Goal: Information Seeking & Learning: Compare options

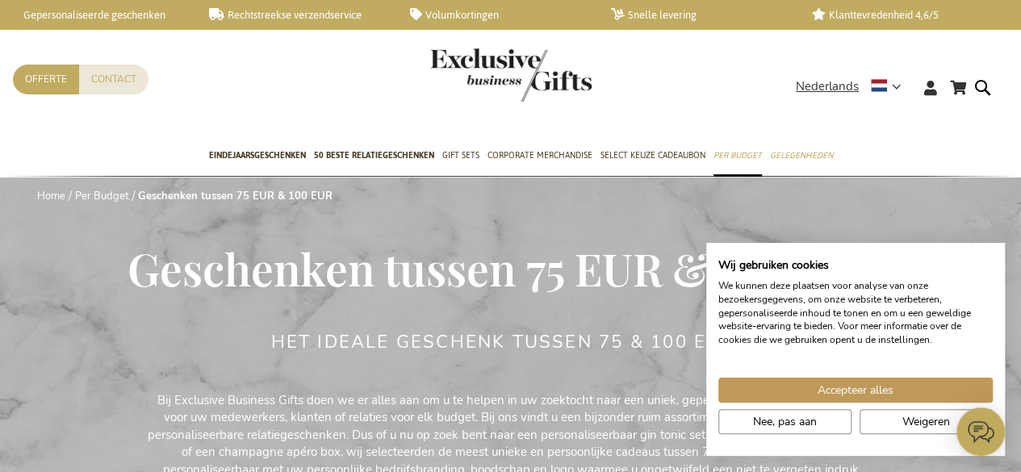
click at [805, 249] on div "| Wij gebruiken cookies We kunnen deze plaatsen voor analyse van onze bezoekers…" at bounding box center [855, 349] width 299 height 213
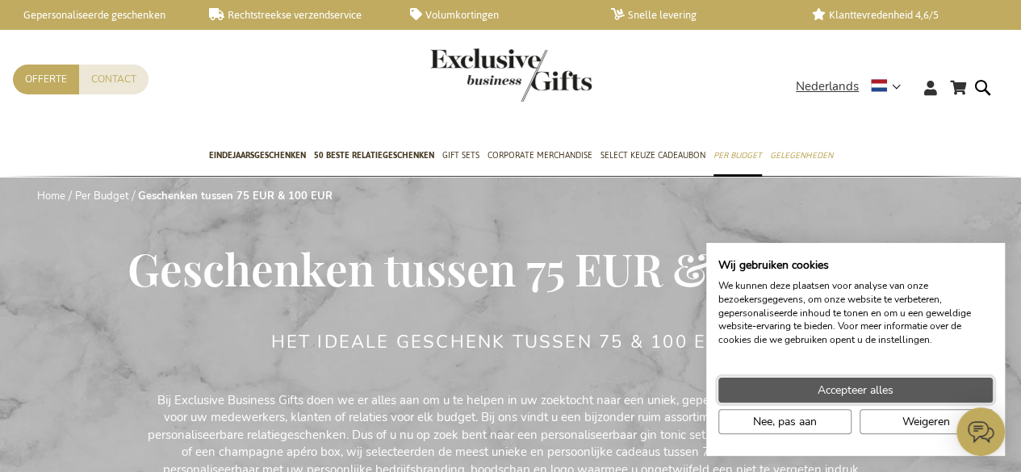
click at [924, 393] on button "Accepteer alles" at bounding box center [855, 390] width 274 height 25
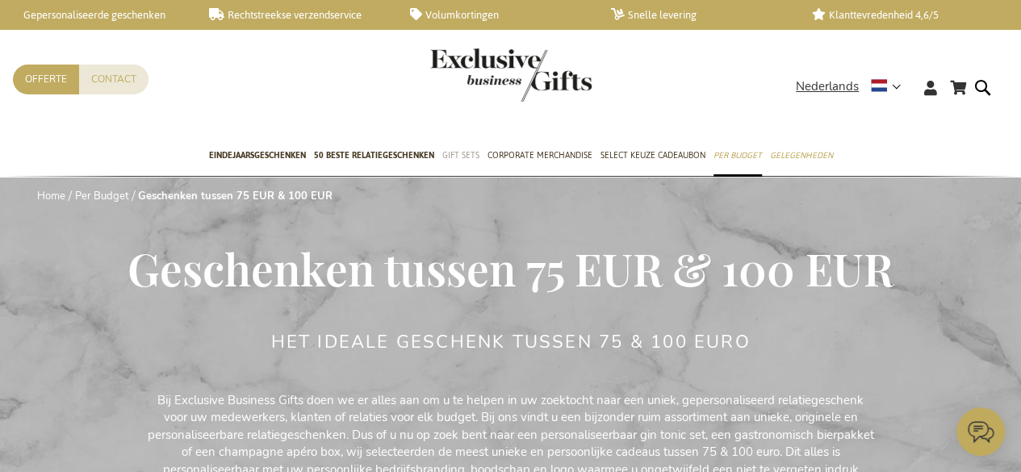
click at [460, 153] on span "Gift Sets" at bounding box center [460, 155] width 37 height 17
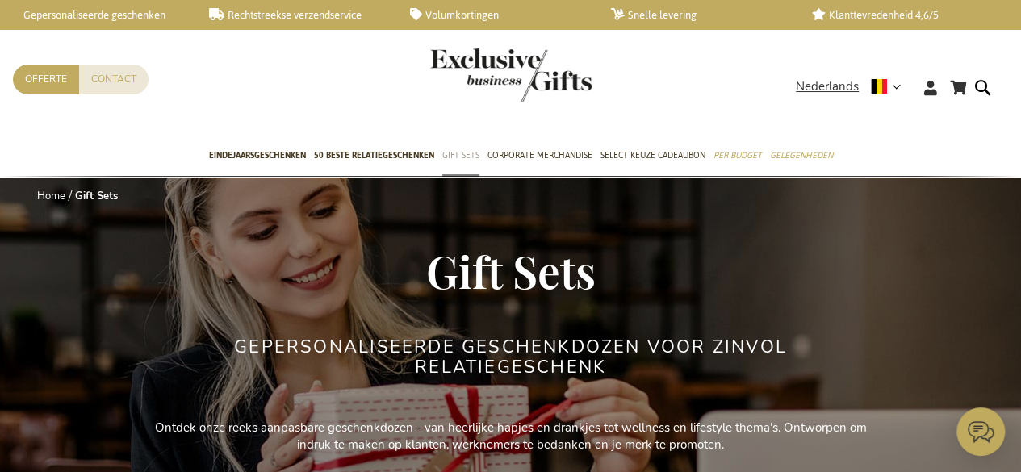
click at [456, 162] on span "Gift Sets" at bounding box center [460, 155] width 37 height 17
click at [462, 152] on span "Gift Sets" at bounding box center [460, 155] width 37 height 17
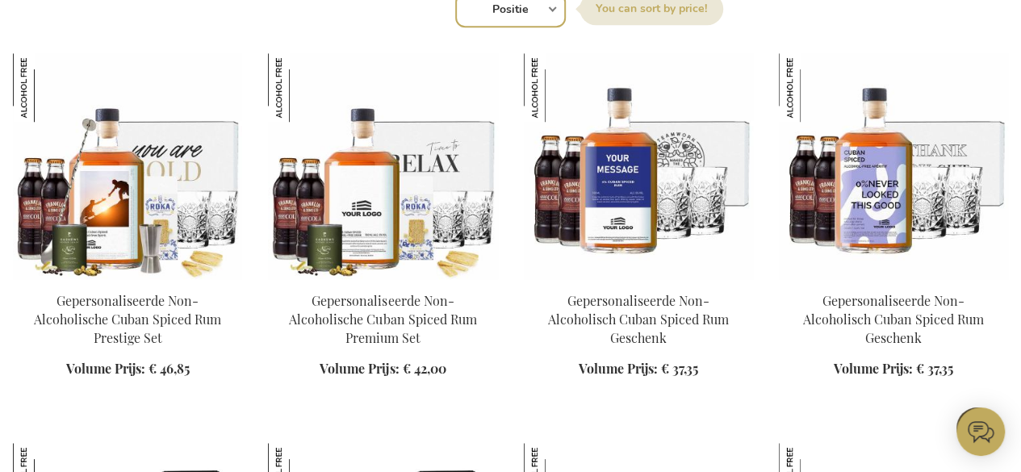
scroll to position [653, 0]
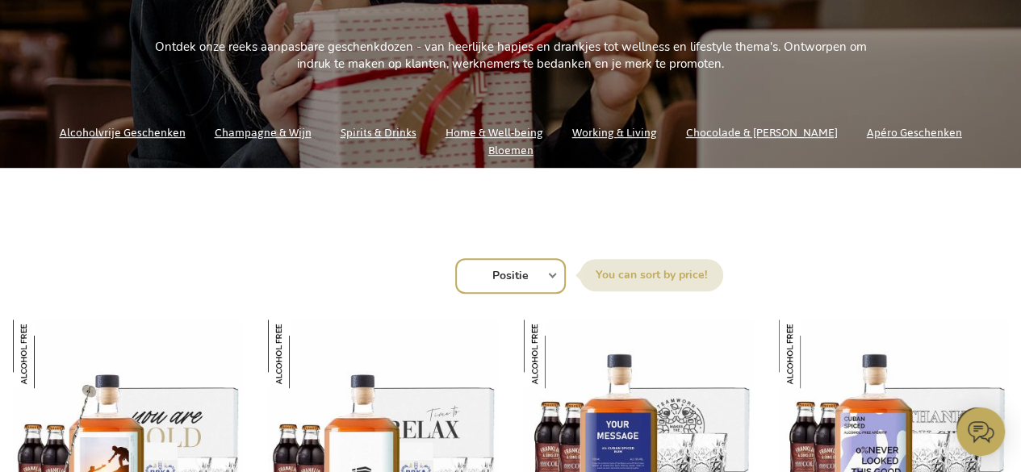
scroll to position [356, 0]
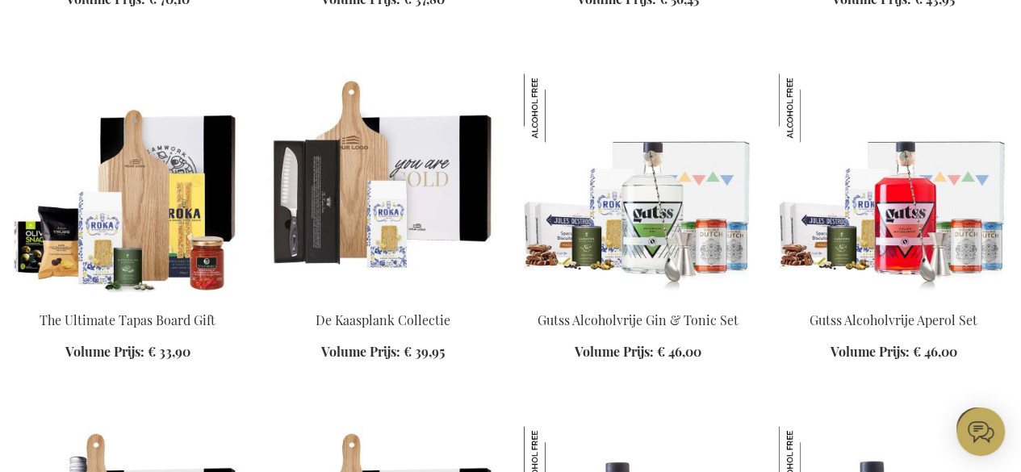
scroll to position [4008, 0]
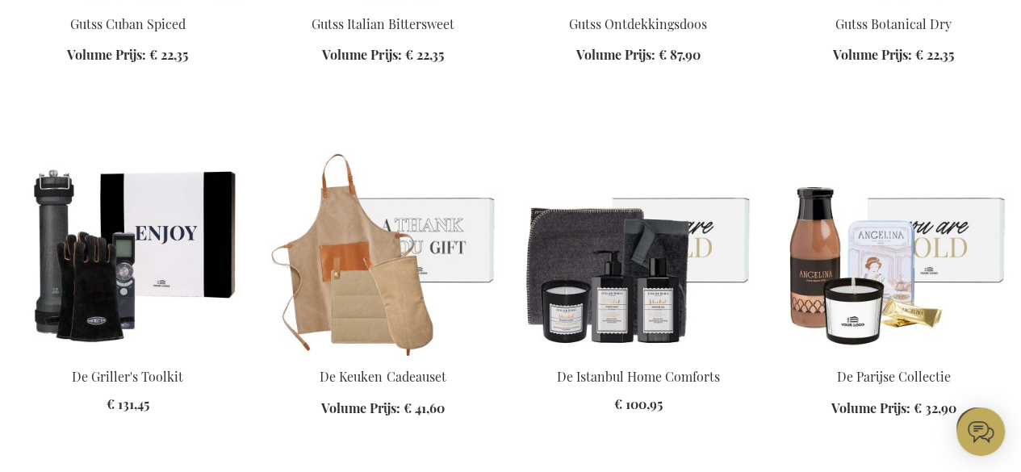
scroll to position [5772, 0]
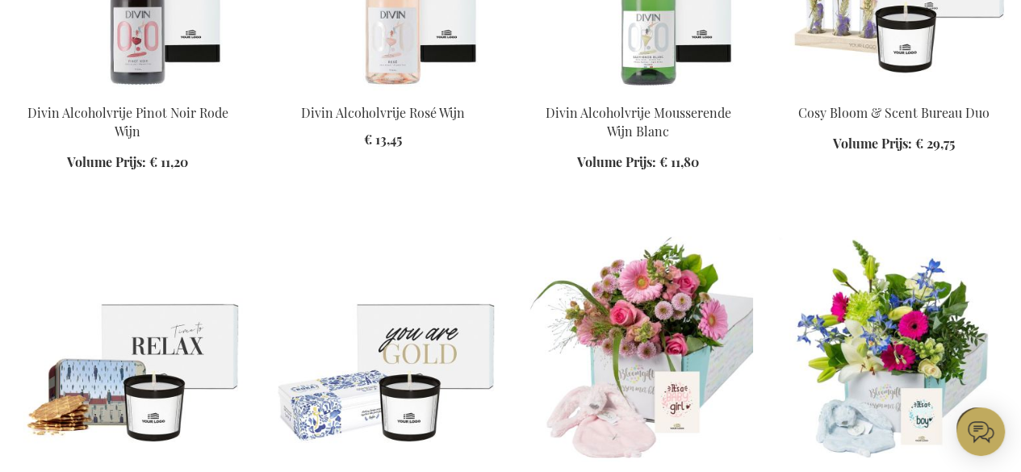
scroll to position [8206, 0]
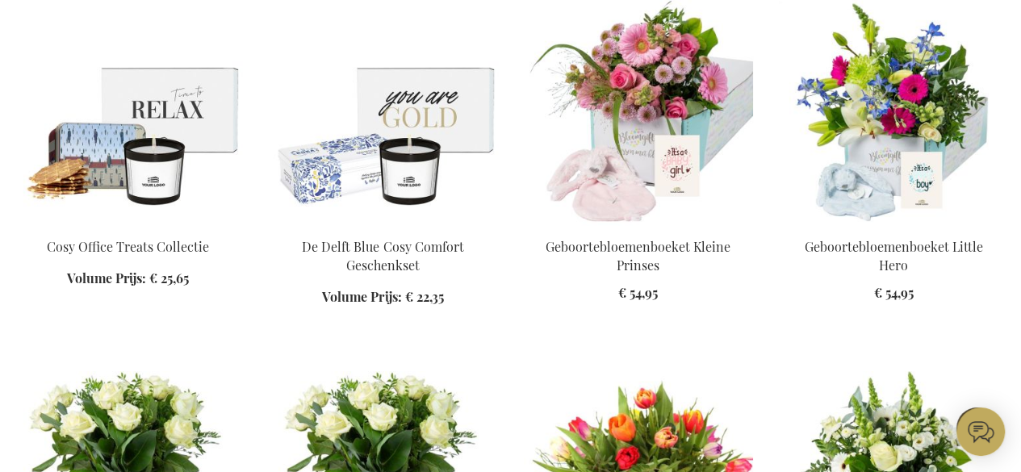
scroll to position [8449, 0]
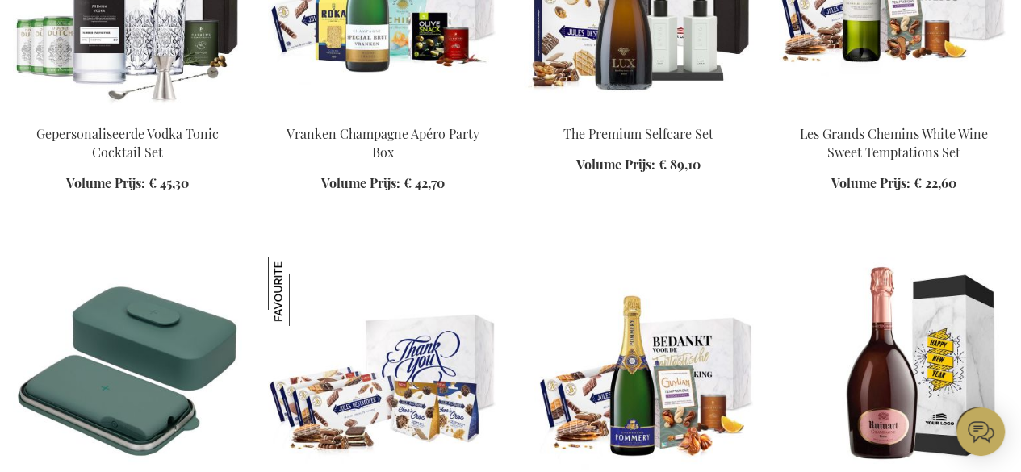
scroll to position [17912, 0]
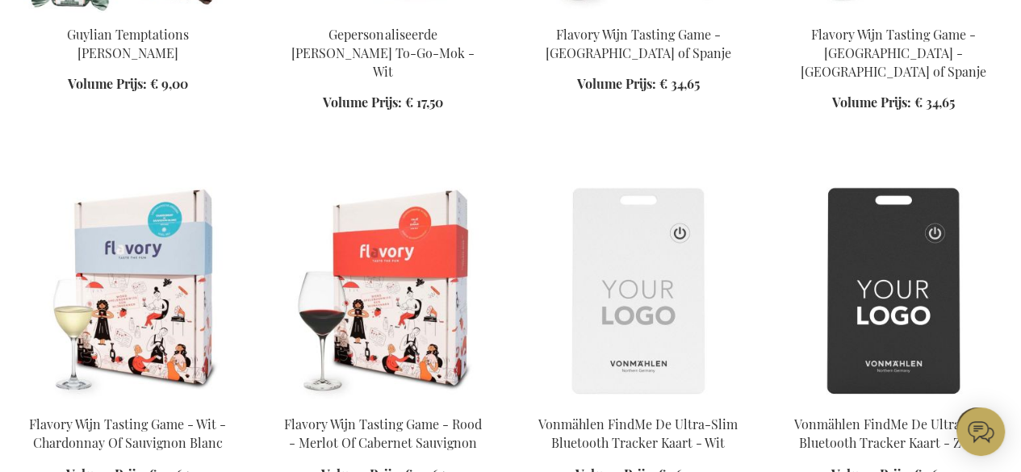
scroll to position [23596, 0]
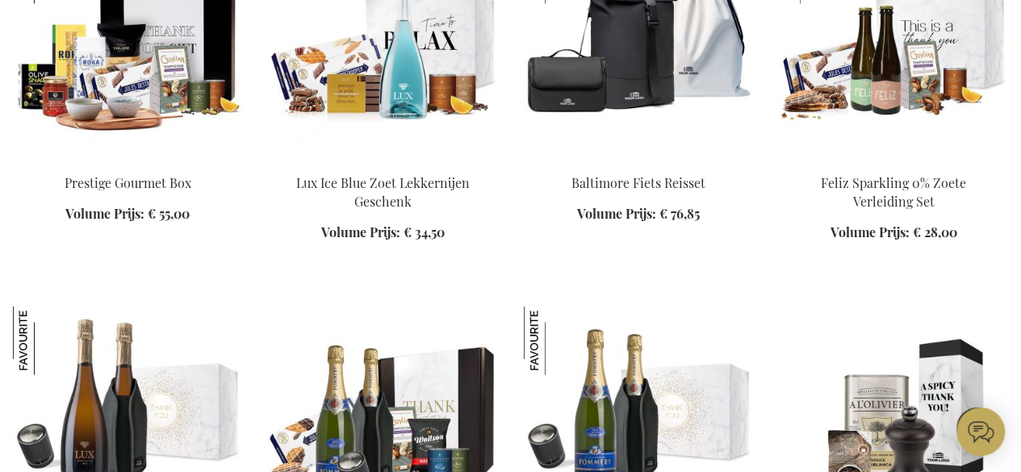
scroll to position [32134, 0]
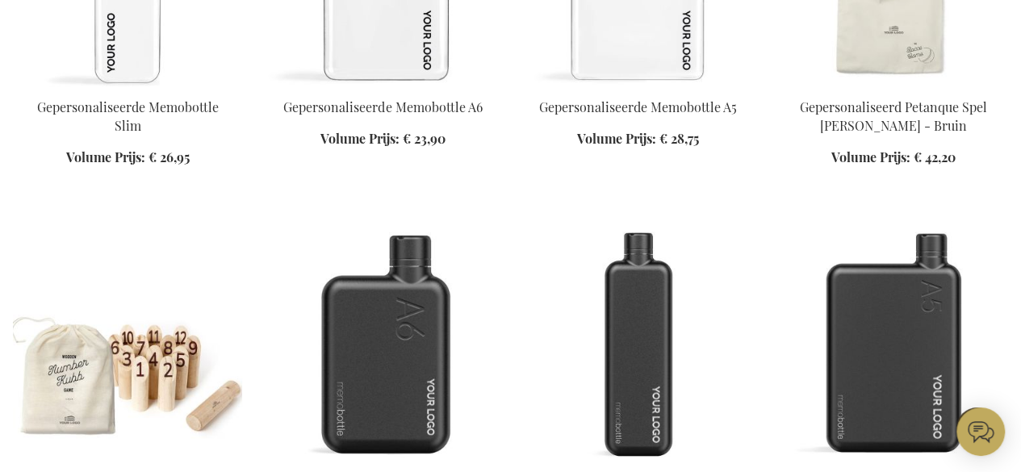
scroll to position [34047, 0]
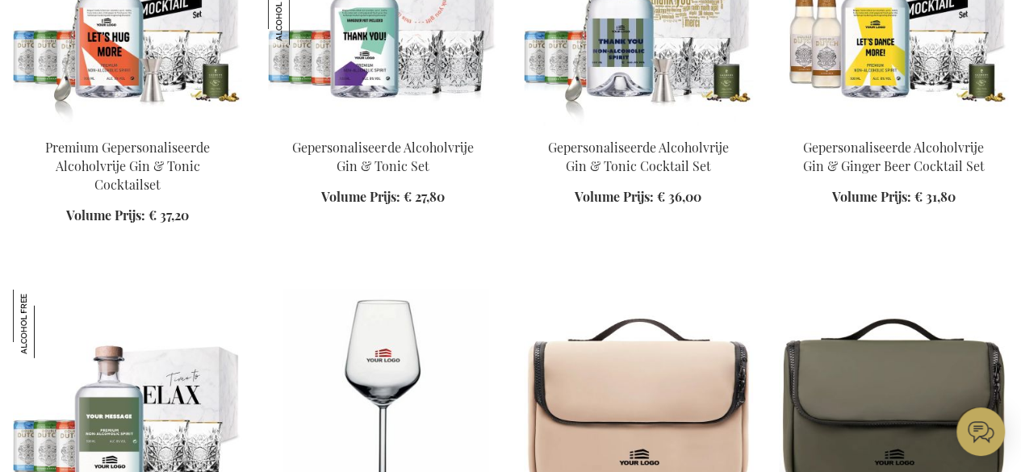
scroll to position [35863, 0]
click at [407, 289] on img at bounding box center [382, 402] width 229 height 226
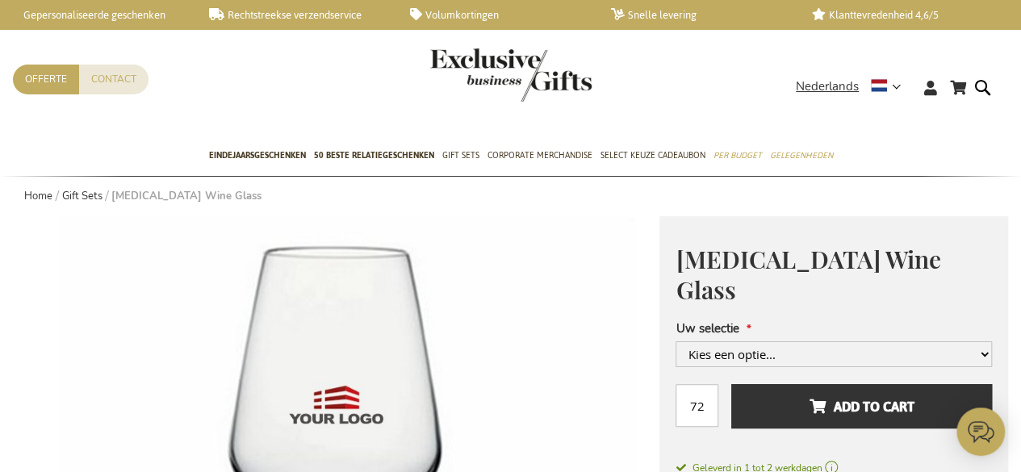
click at [144, 15] on link "Gepersonaliseerde geschenken" at bounding box center [95, 15] width 175 height 14
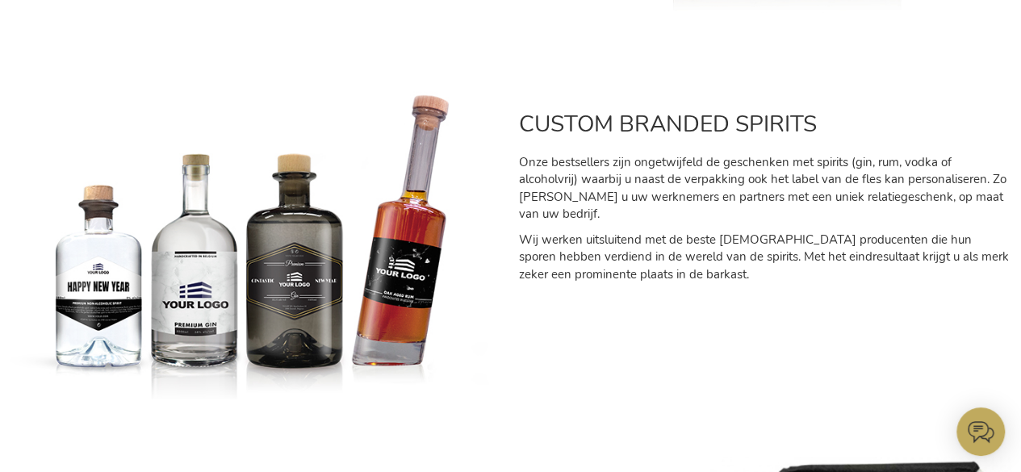
click at [821, 408] on div at bounding box center [510, 428] width 1017 height 42
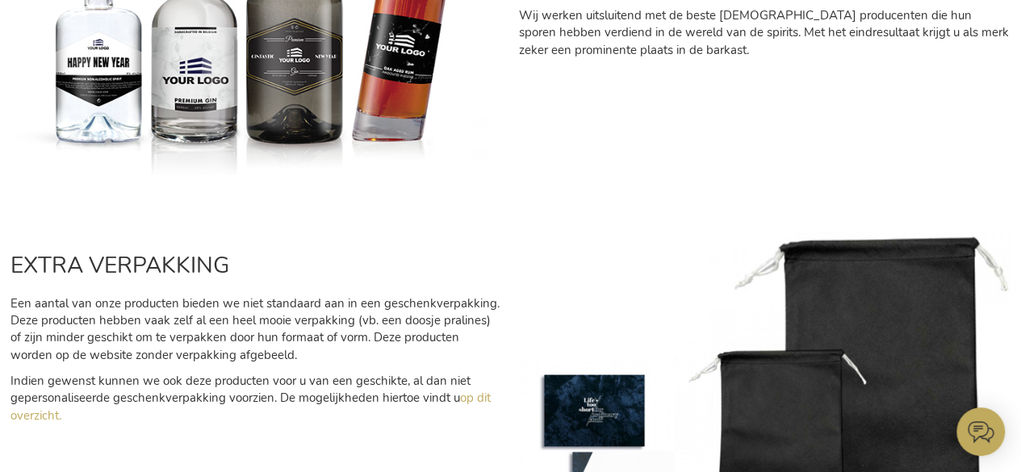
click at [886, 337] on img at bounding box center [765, 385] width 492 height 307
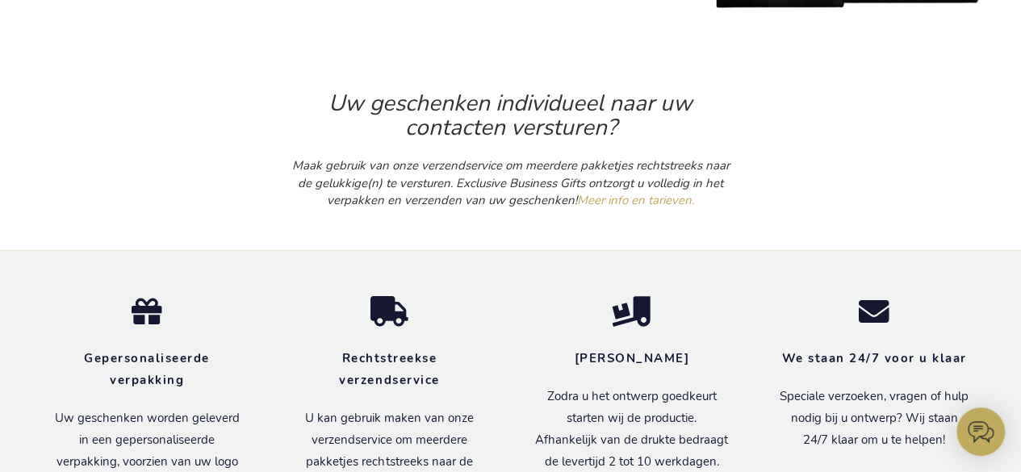
scroll to position [1418, 0]
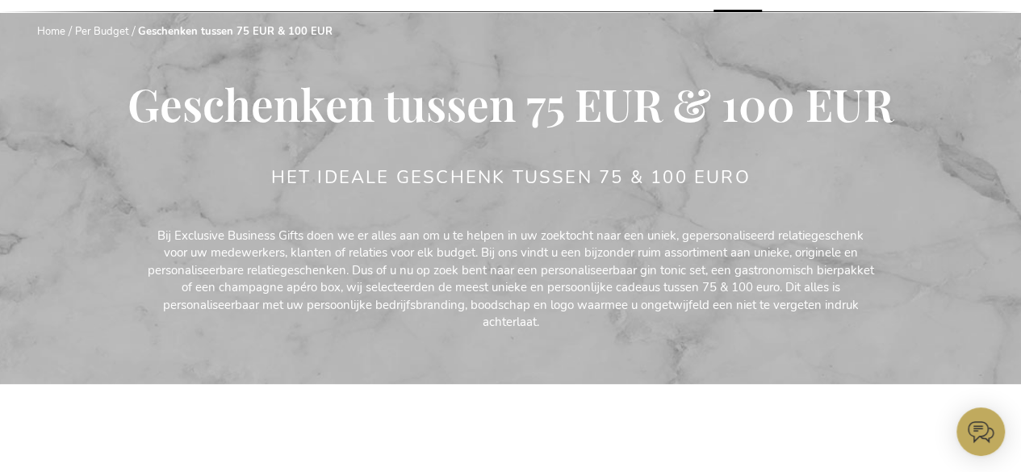
scroll to position [166, 0]
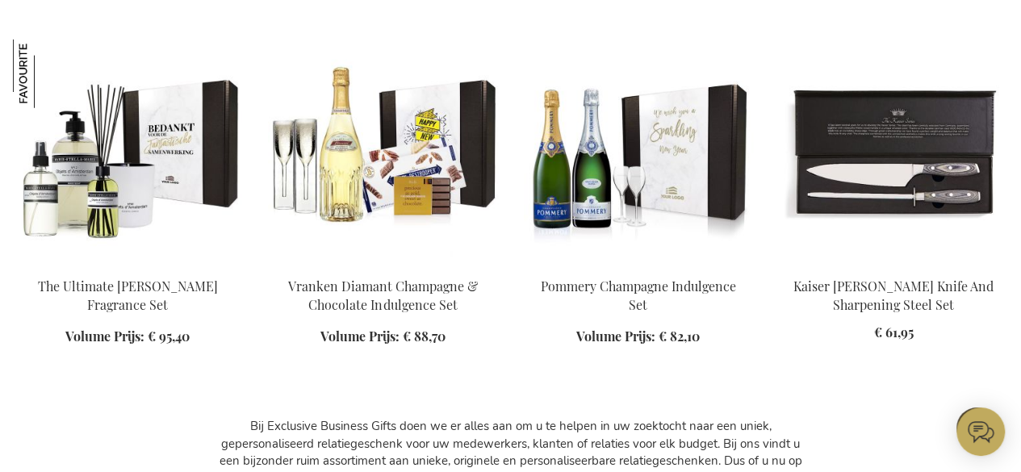
scroll to position [2181, 0]
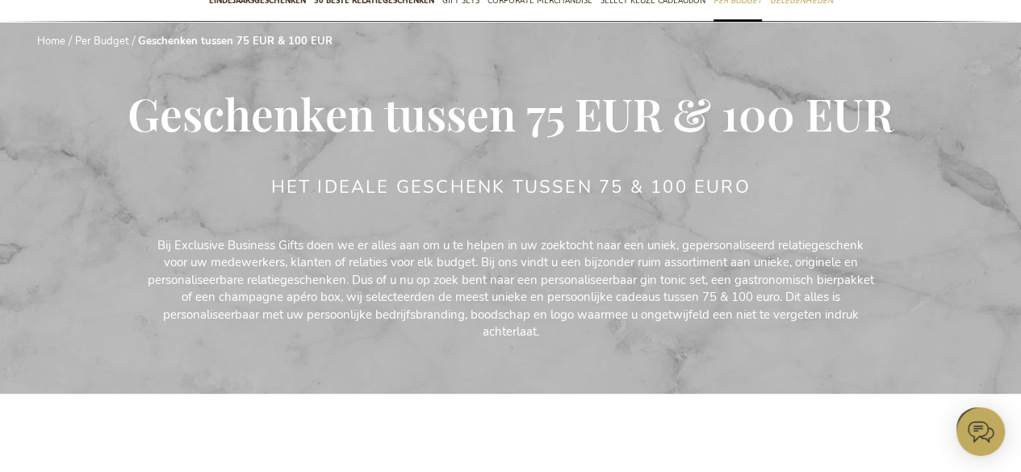
scroll to position [121, 0]
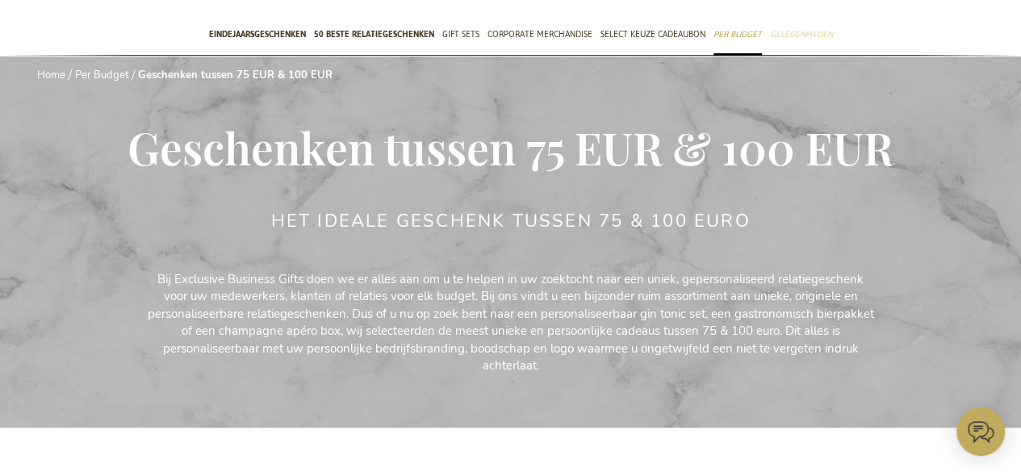
click at [822, 35] on span "Gelegenheden" at bounding box center [801, 34] width 63 height 17
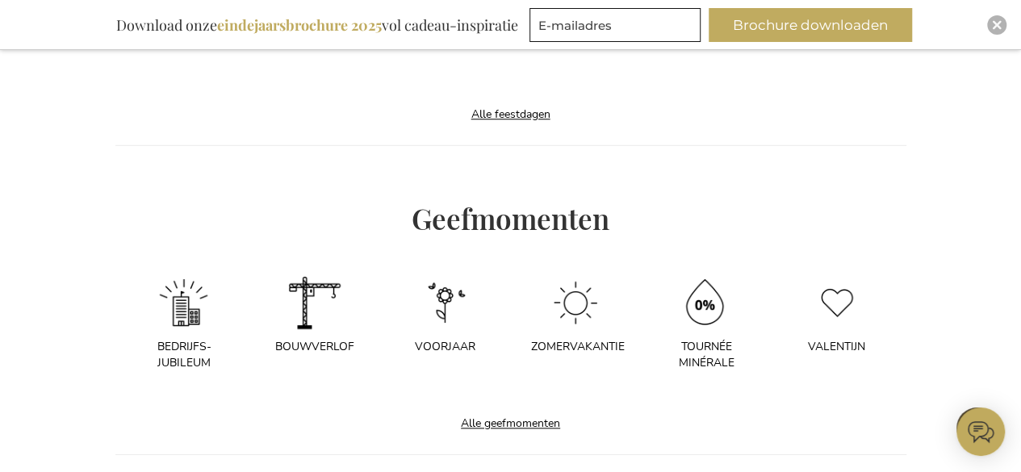
scroll to position [748, 0]
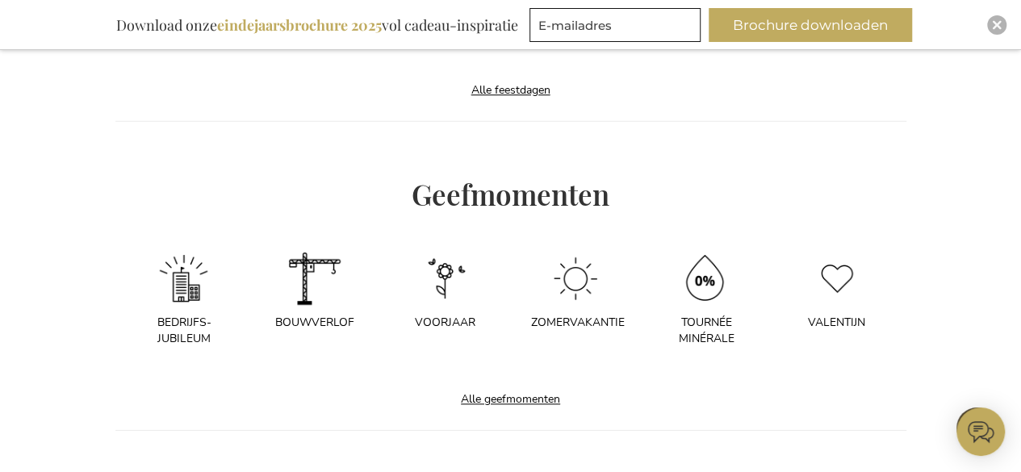
click at [192, 316] on div "Bedrijfs-jubileum" at bounding box center [185, 331] width 90 height 32
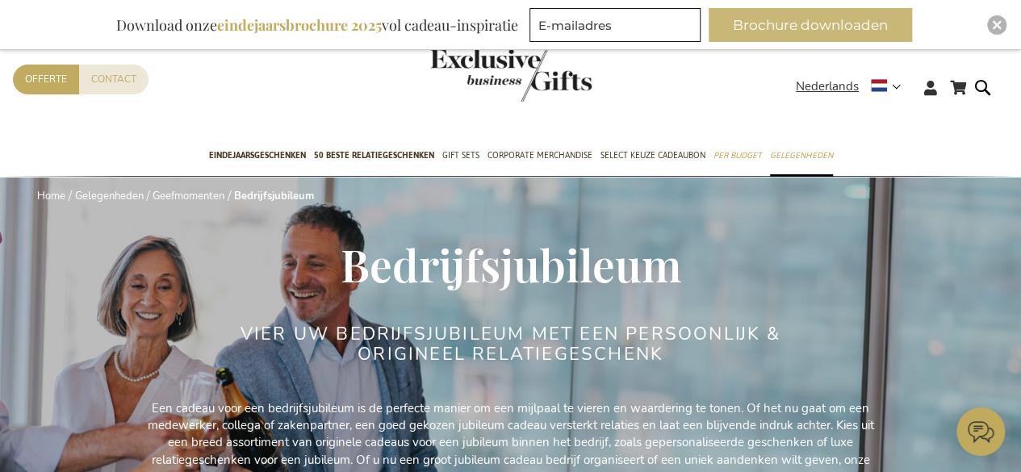
click at [854, 12] on button "Brochure downloaden" at bounding box center [809, 25] width 203 height 34
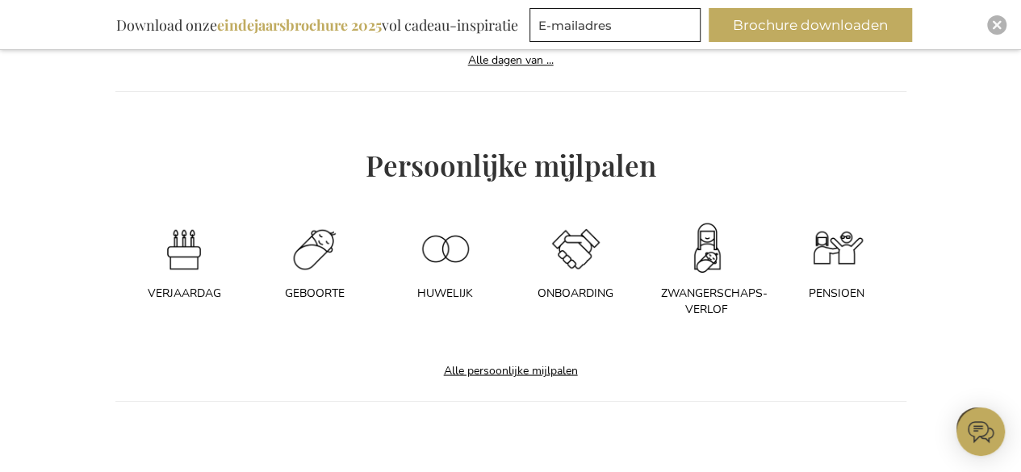
scroll to position [1419, 0]
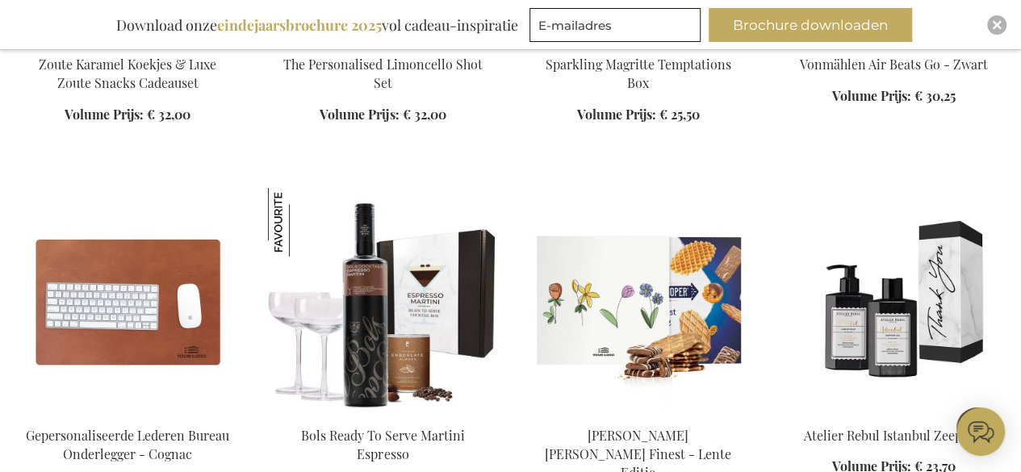
scroll to position [2926, 0]
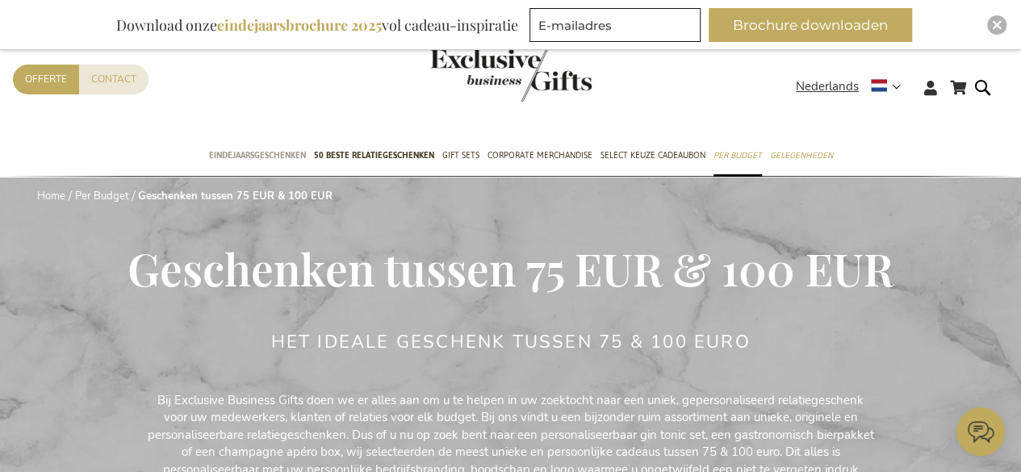
click at [271, 150] on span "Eindejaarsgeschenken" at bounding box center [257, 155] width 97 height 17
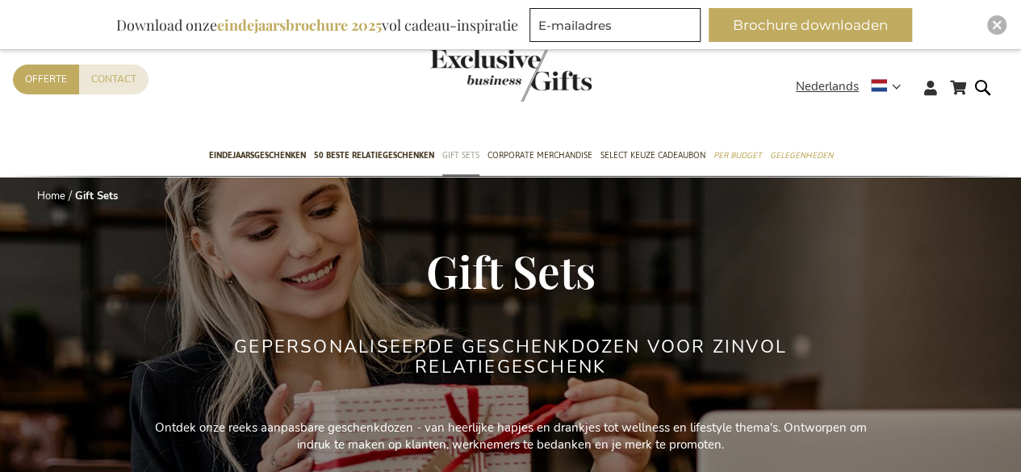
click at [463, 154] on span "Gift Sets" at bounding box center [460, 155] width 37 height 17
click at [467, 157] on span "Gift Sets" at bounding box center [460, 155] width 37 height 17
click at [462, 157] on span "Gift Sets" at bounding box center [460, 155] width 37 height 17
click at [462, 156] on span "Gift Sets" at bounding box center [460, 155] width 37 height 17
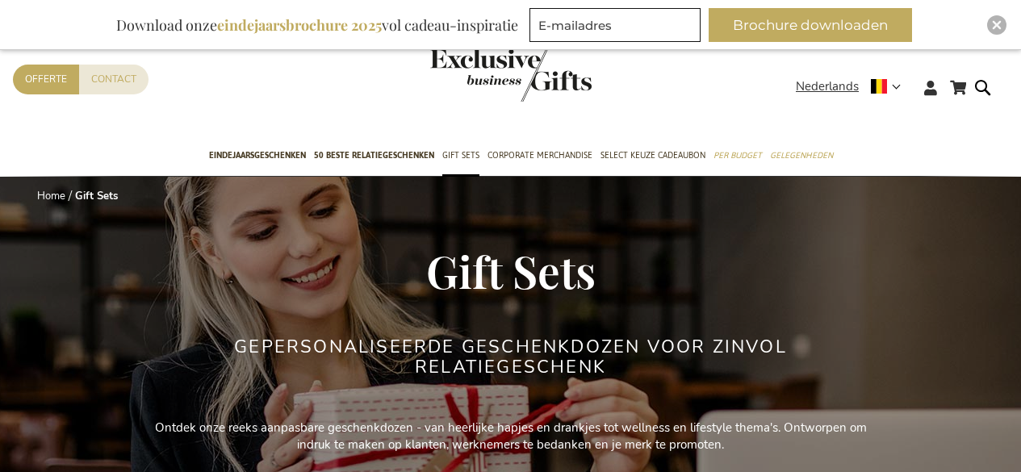
click at [539, 224] on div "Home Gift Sets" at bounding box center [510, 217] width 995 height 57
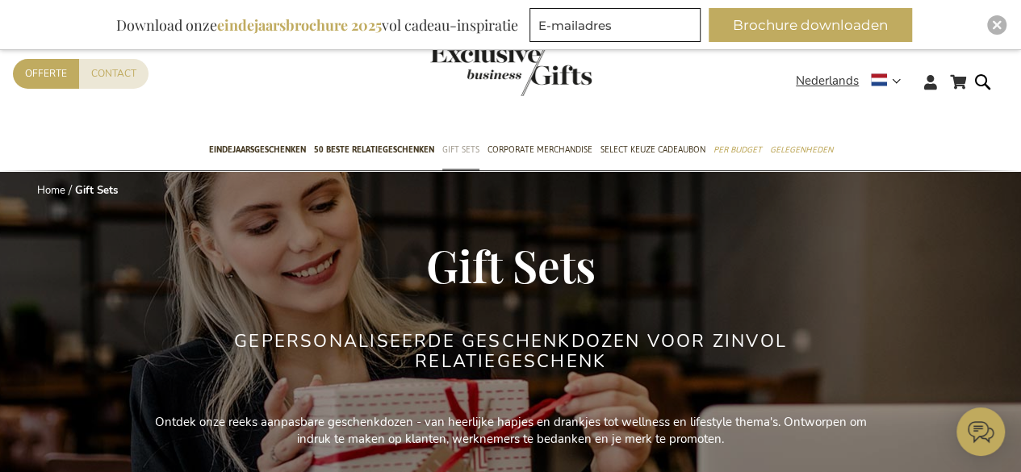
click at [466, 148] on span "Gift Sets" at bounding box center [460, 149] width 37 height 17
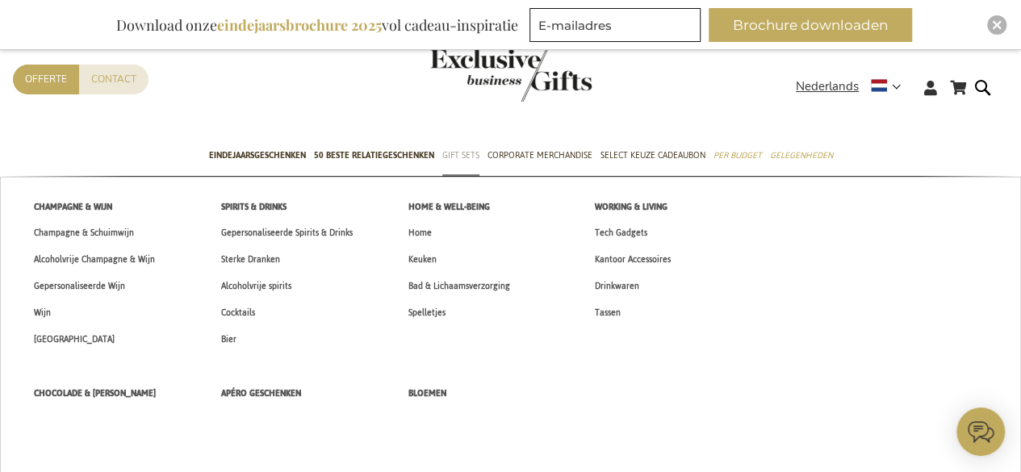
click at [933, 383] on ul "Champagne & Wijn Champagne & Schuimwijn Alcoholvrije Champagne & Wijn Gepersona…" at bounding box center [510, 447] width 1021 height 541
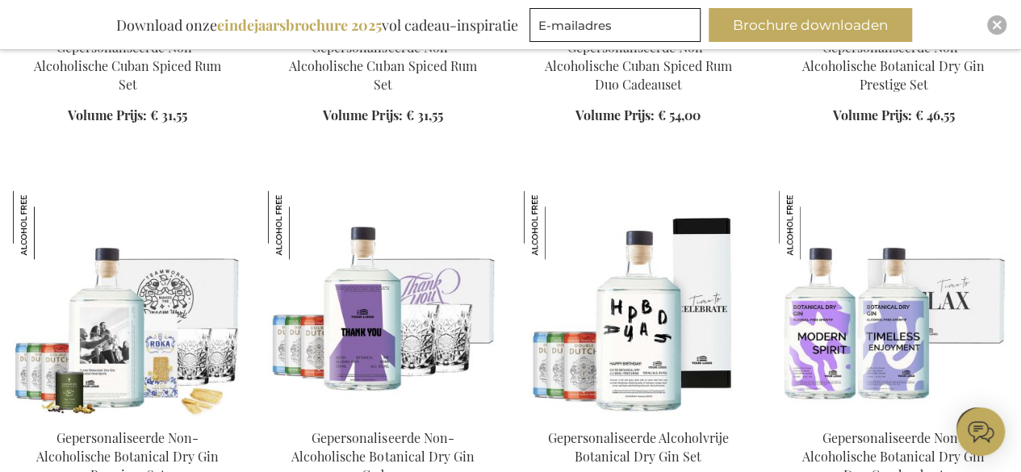
scroll to position [1296, 0]
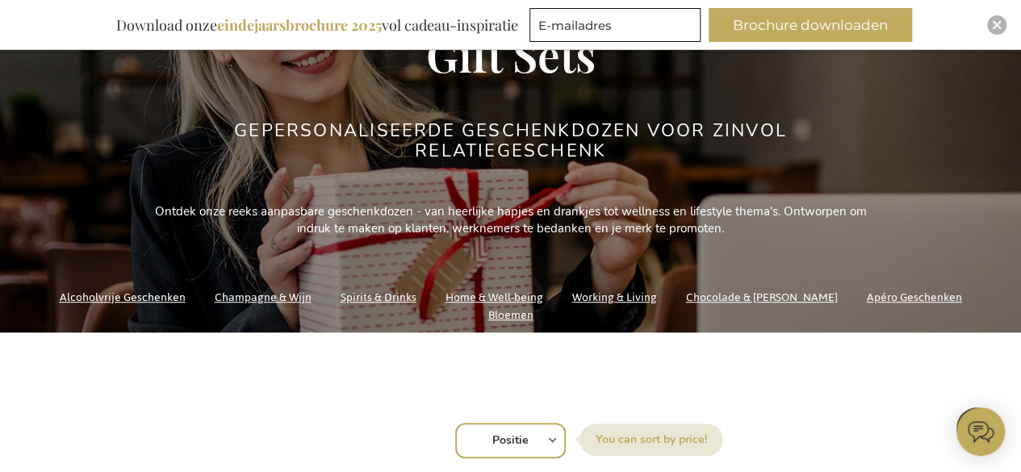
scroll to position [194, 0]
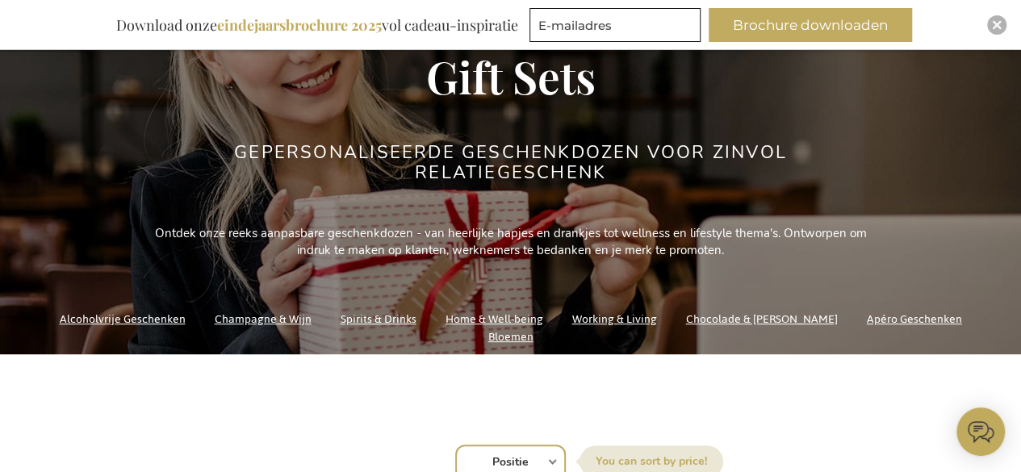
click at [741, 330] on link "Chocolade & [PERSON_NAME]" at bounding box center [762, 319] width 152 height 22
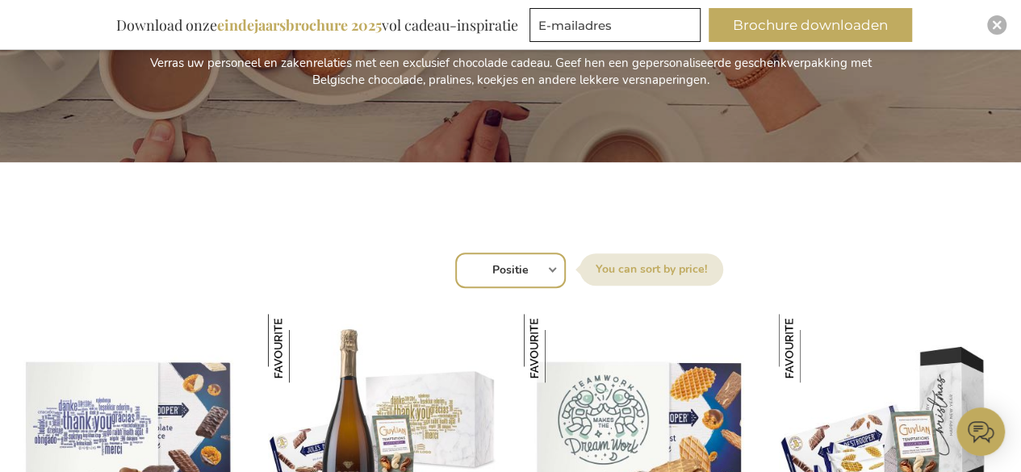
scroll to position [387, 0]
click at [541, 273] on select "Positie Best Sellers Meest bekeken Nieuw Biggest Saving Price: low to high Pric…" at bounding box center [510, 270] width 111 height 36
click at [818, 249] on div "Sorteer op Positie Best Sellers Meest bekeken Nieuw Biggest Saving Price: low t…" at bounding box center [511, 268] width 978 height 39
